Goal: Task Accomplishment & Management: Use online tool/utility

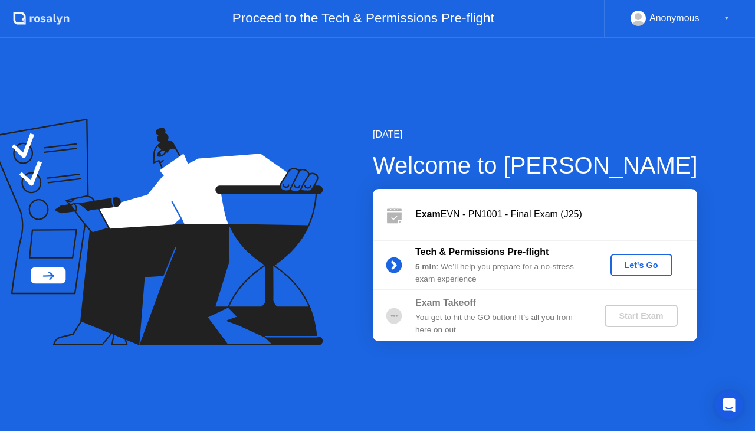
click at [639, 269] on div "Let's Go" at bounding box center [641, 264] width 52 height 9
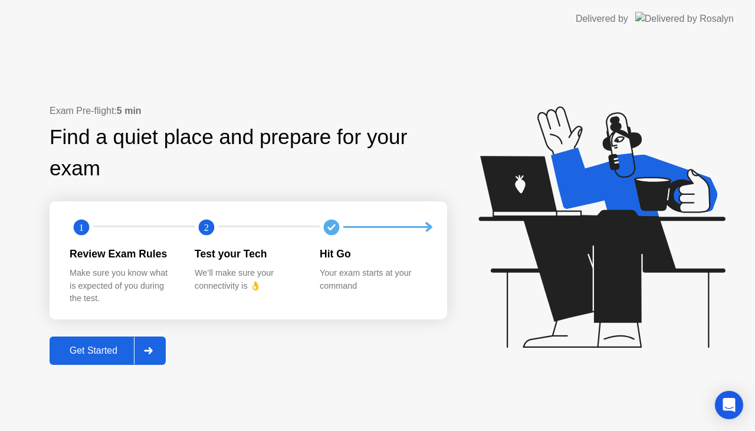
click at [121, 349] on div "Get Started" at bounding box center [93, 350] width 81 height 11
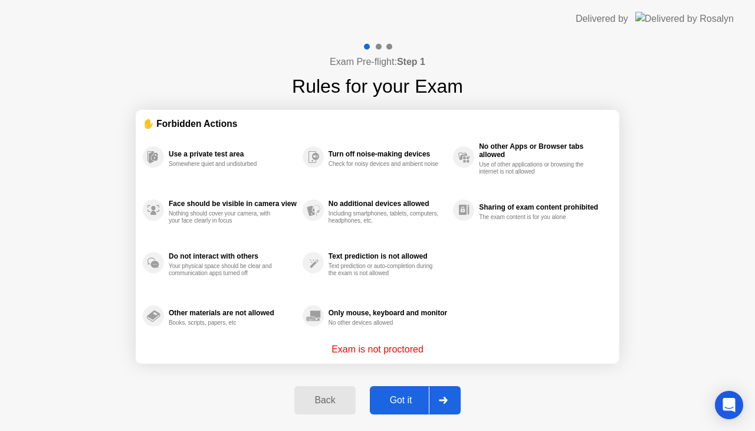
click at [395, 392] on button "Got it" at bounding box center [415, 400] width 91 height 28
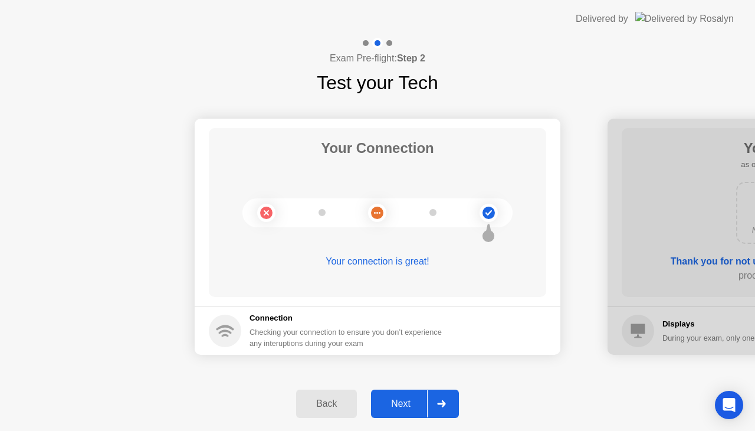
click at [413, 409] on div "Next" at bounding box center [400, 403] width 52 height 11
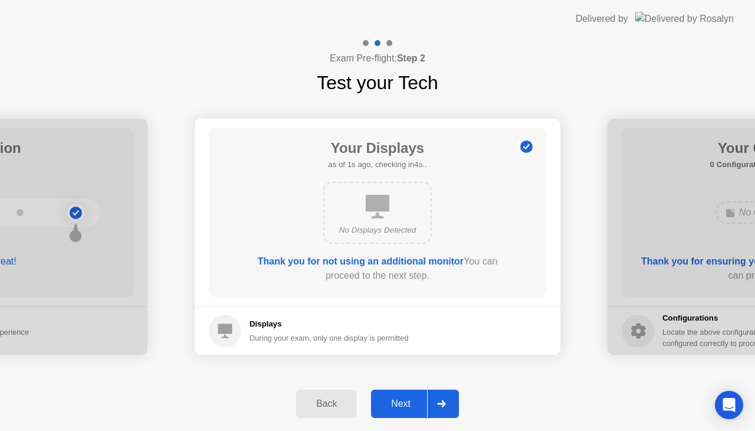
click at [413, 409] on div "Next" at bounding box center [400, 403] width 52 height 11
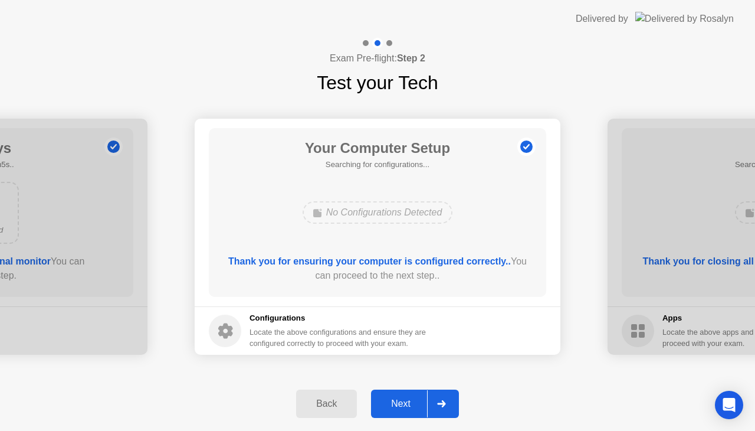
click at [413, 409] on div "Next" at bounding box center [400, 403] width 52 height 11
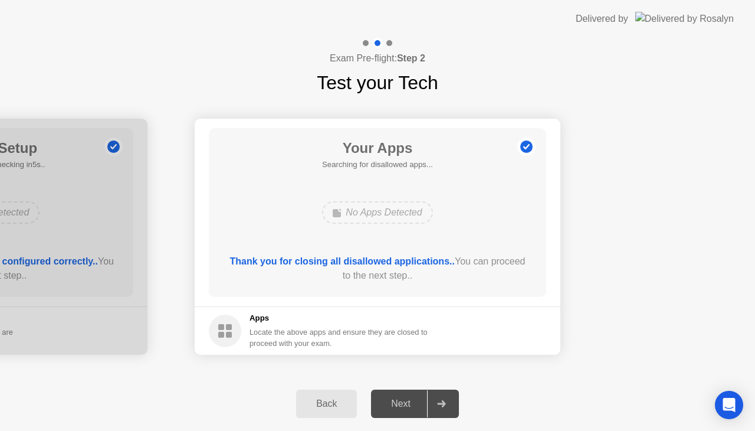
click at [413, 409] on div "Next" at bounding box center [400, 403] width 52 height 11
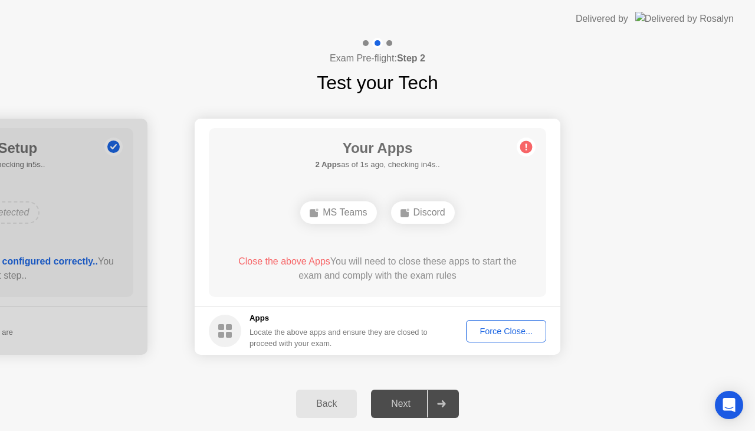
click at [508, 336] on div "Force Close..." at bounding box center [506, 330] width 72 height 9
click at [498, 334] on div "Force Close..." at bounding box center [506, 330] width 72 height 9
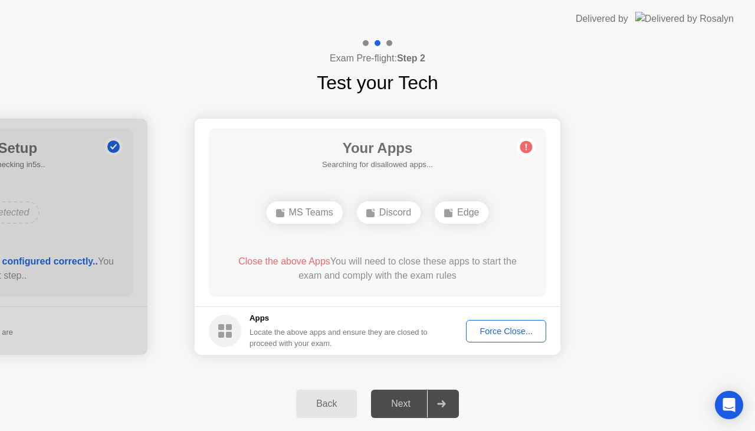
click at [516, 332] on div "Force Close..." at bounding box center [506, 330] width 72 height 9
click at [484, 327] on div "Force Close..." at bounding box center [506, 330] width 72 height 9
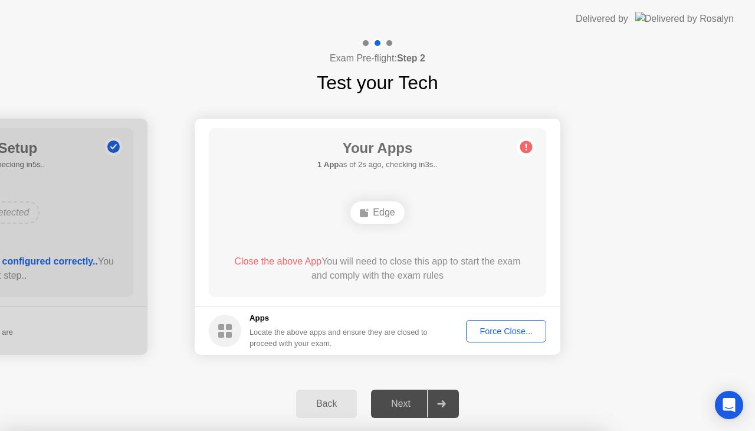
click at [514, 331] on div "Force Close..." at bounding box center [506, 330] width 72 height 9
click at [501, 328] on div "Force Close..." at bounding box center [506, 330] width 72 height 9
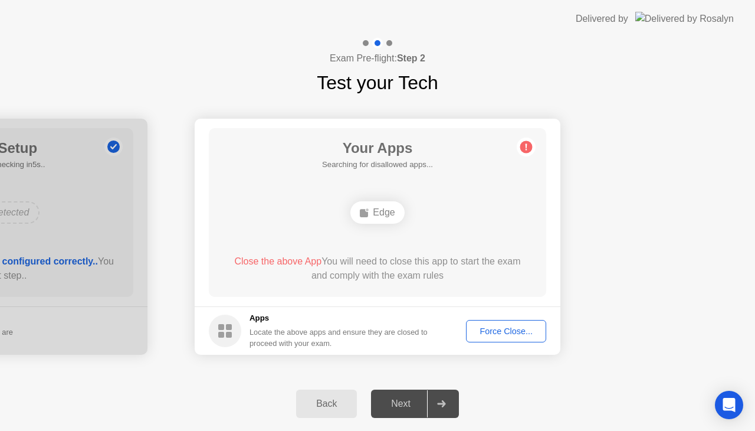
click at [490, 327] on body "Delivered by Exam Pre-flight: Step 2 Test your Tech Your Connection Your connec…" at bounding box center [377, 215] width 755 height 431
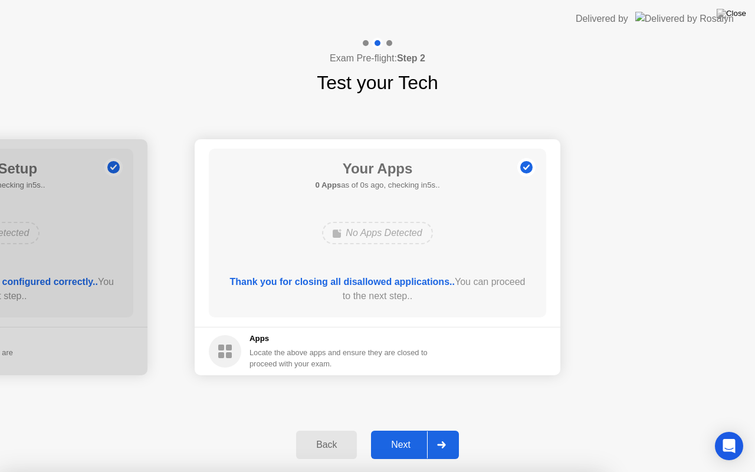
click at [420, 430] on div "Next" at bounding box center [400, 444] width 52 height 11
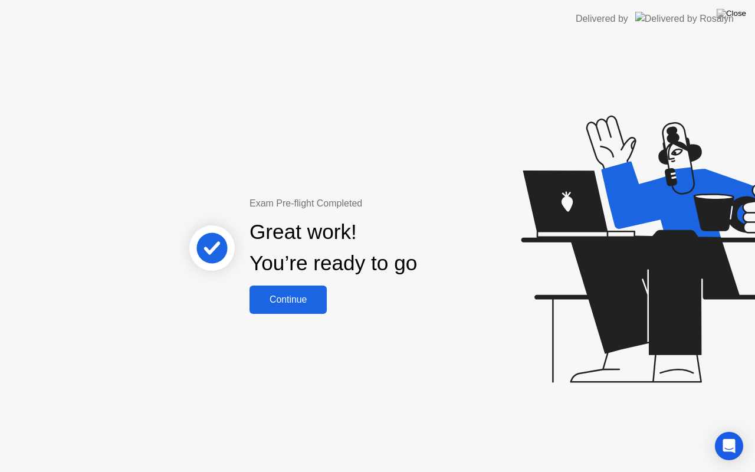
click at [281, 284] on div "Great work! You’re ready to go" at bounding box center [334, 248] width 318 height 75
click at [294, 300] on div "Continue" at bounding box center [288, 299] width 70 height 11
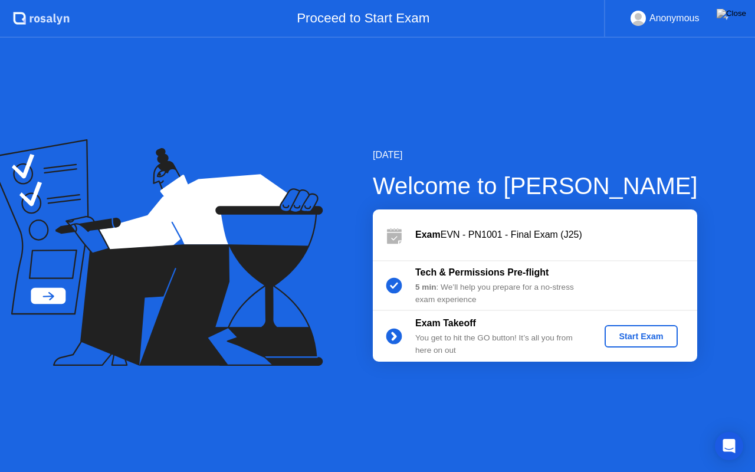
click at [614, 343] on button "Start Exam" at bounding box center [640, 336] width 73 height 22
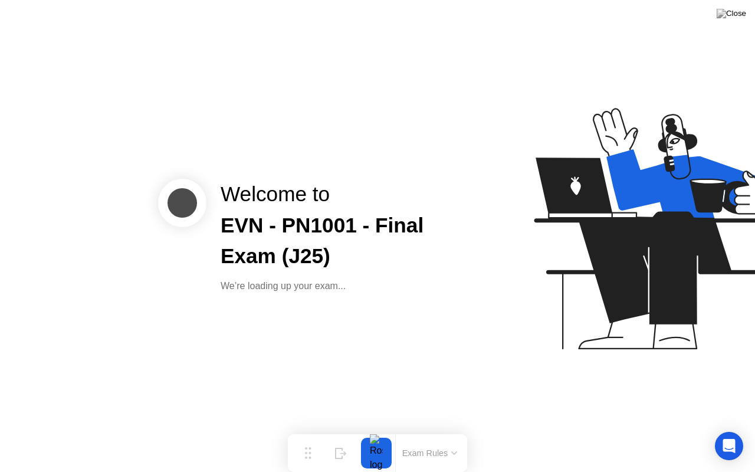
click at [364, 332] on div "Welcome to EVN - PN1001 - Final Exam (J25) We’re loading up your exam..." at bounding box center [377, 236] width 755 height 472
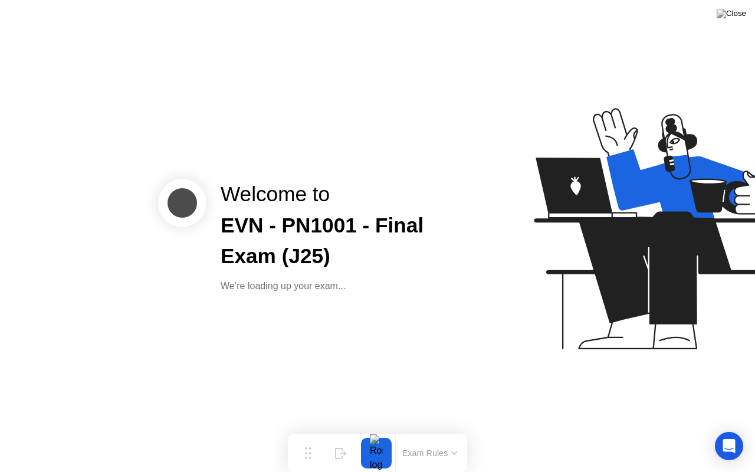
click at [364, 332] on div "Welcome to EVN - PN1001 - Final Exam (J25) We’re loading up your exam..." at bounding box center [377, 236] width 755 height 472
click at [405, 302] on div "Welcome to EVN - PN1001 - Final Exam (J25) We’re loading up your exam..." at bounding box center [377, 236] width 755 height 472
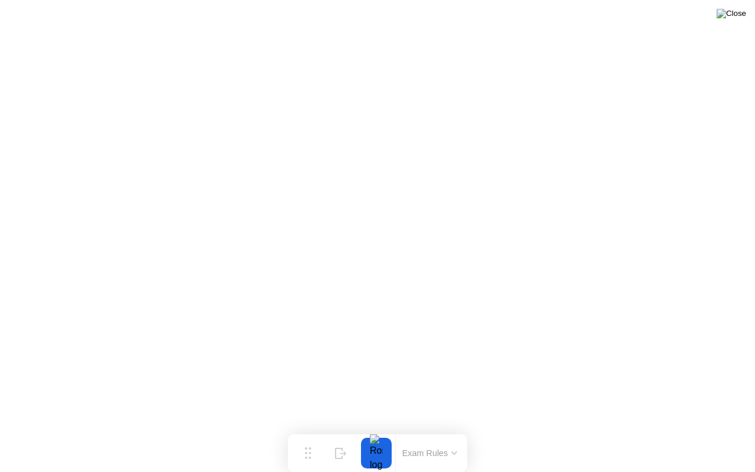
click at [740, 18] on img at bounding box center [731, 13] width 29 height 9
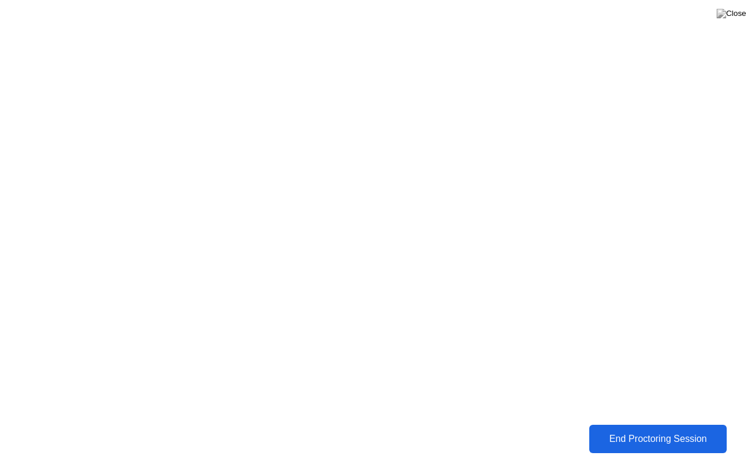
click at [632, 425] on button "End Proctoring Session" at bounding box center [658, 439] width 138 height 28
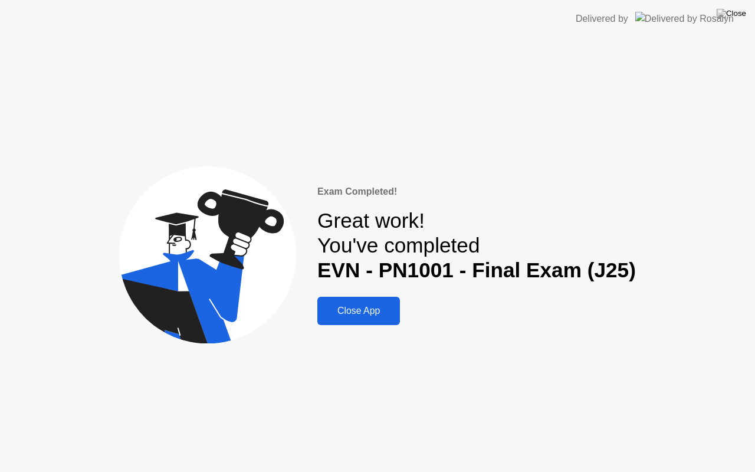
click at [746, 11] on button at bounding box center [731, 13] width 35 height 15
